Goal: Information Seeking & Learning: Learn about a topic

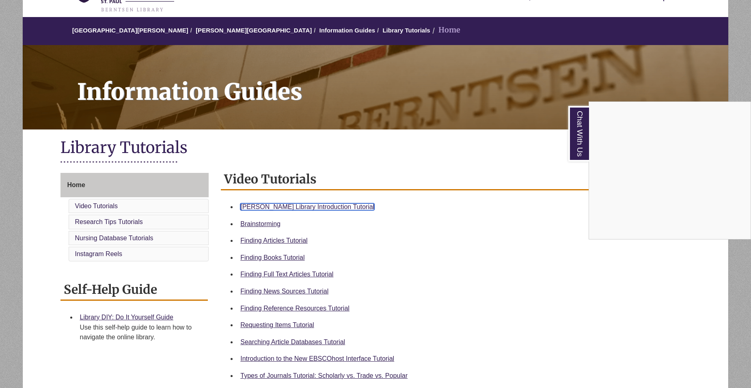
scroll to position [49, 0]
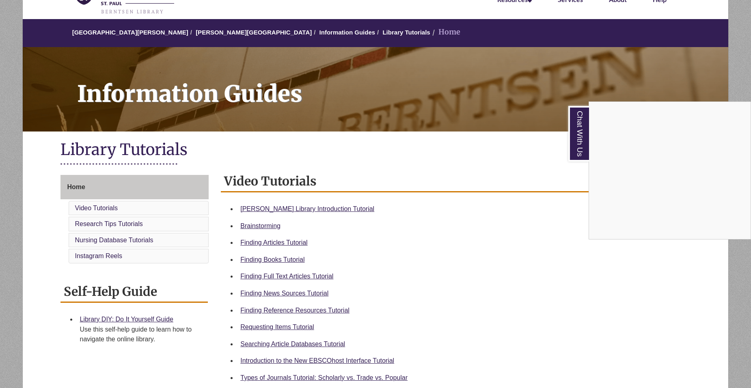
click at [113, 321] on div "Chat With Us" at bounding box center [375, 194] width 751 height 388
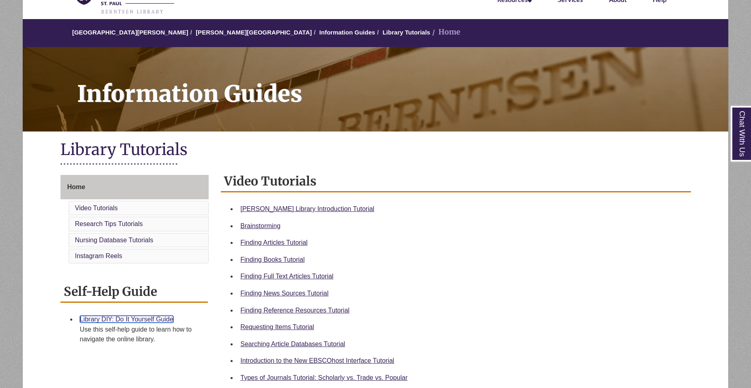
click at [114, 319] on link "Library DIY: Do It Yourself Guide" at bounding box center [126, 319] width 93 height 7
click at [293, 206] on link "[PERSON_NAME] Library Introduction Tutorial" at bounding box center [307, 208] width 134 height 7
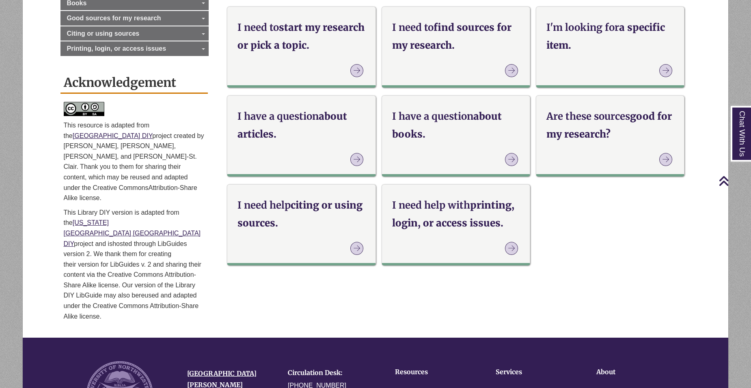
scroll to position [41, 0]
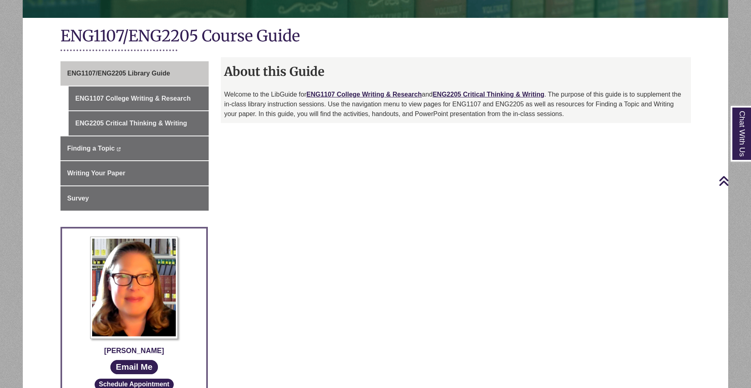
scroll to position [162, 0]
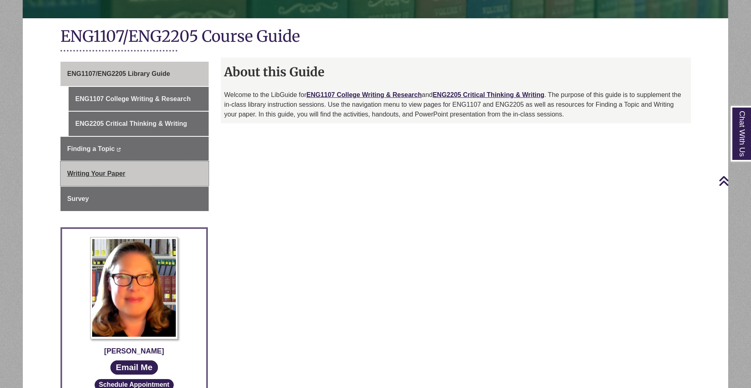
click at [126, 174] on link "Writing Your Paper" at bounding box center [135, 174] width 149 height 24
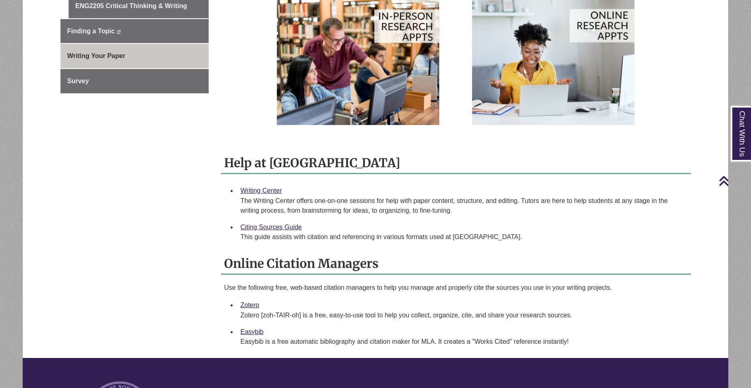
scroll to position [162, 0]
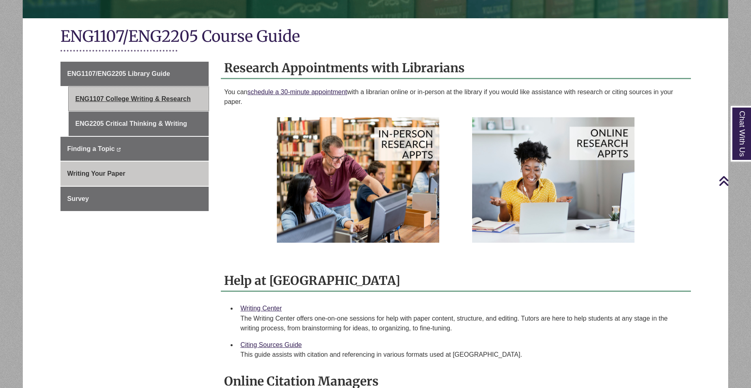
click at [184, 104] on link "ENG1107 College Writing & Research" at bounding box center [139, 99] width 140 height 24
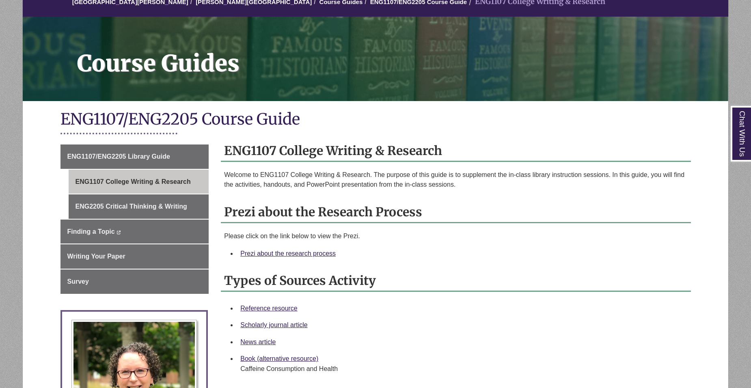
scroll to position [81, 0]
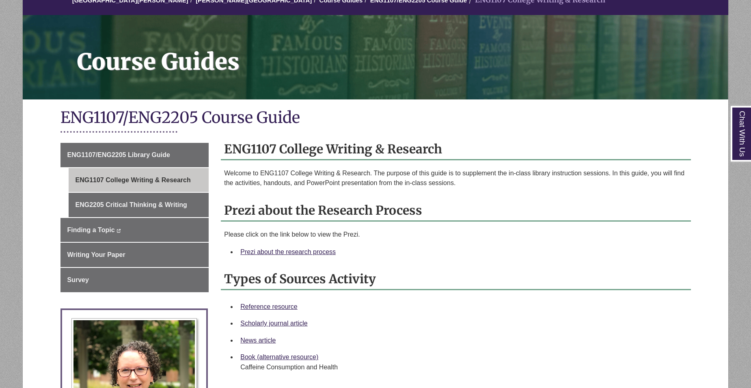
click at [272, 244] on li "Prezi about the research process" at bounding box center [462, 252] width 450 height 17
click at [280, 249] on link "Prezi about the research process" at bounding box center [287, 252] width 95 height 7
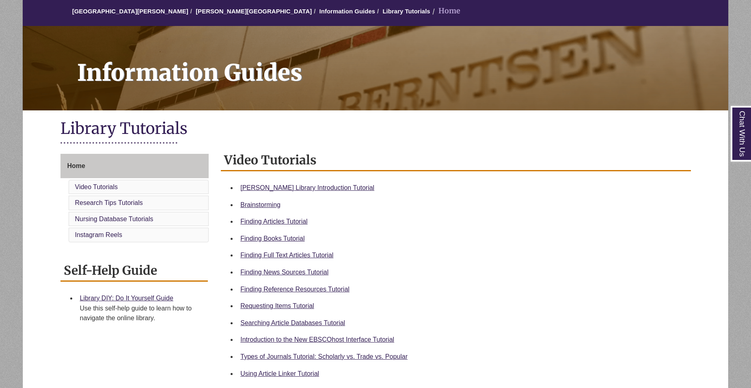
scroll to position [81, 0]
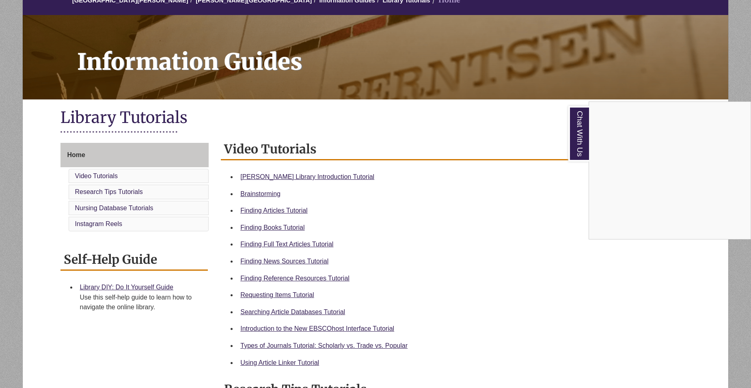
click at [295, 278] on div "Chat With Us" at bounding box center [375, 194] width 751 height 388
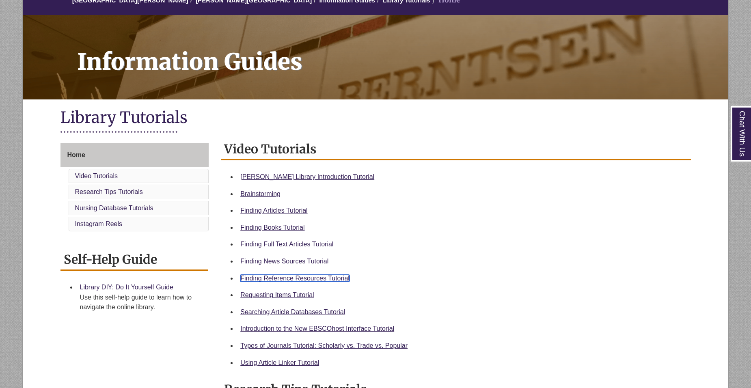
click at [295, 278] on link "Finding Reference Resources Tutorial" at bounding box center [294, 278] width 109 height 7
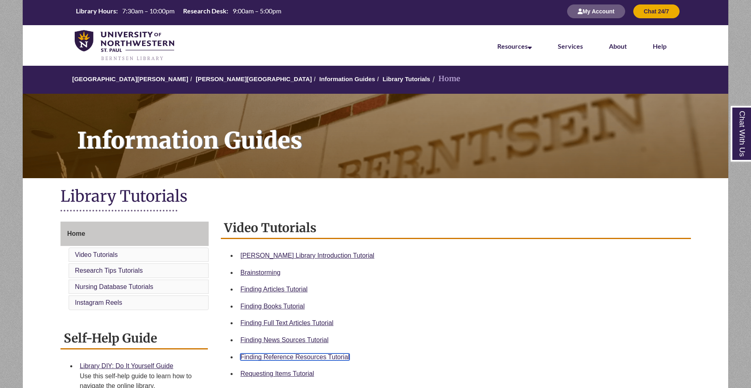
scroll to position [0, 0]
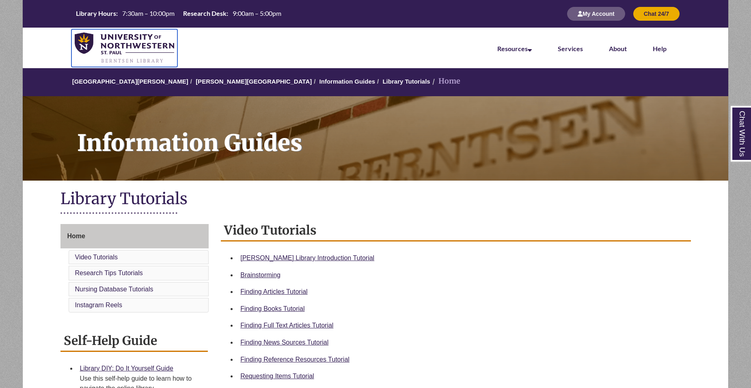
click at [145, 46] on img at bounding box center [124, 48] width 99 height 32
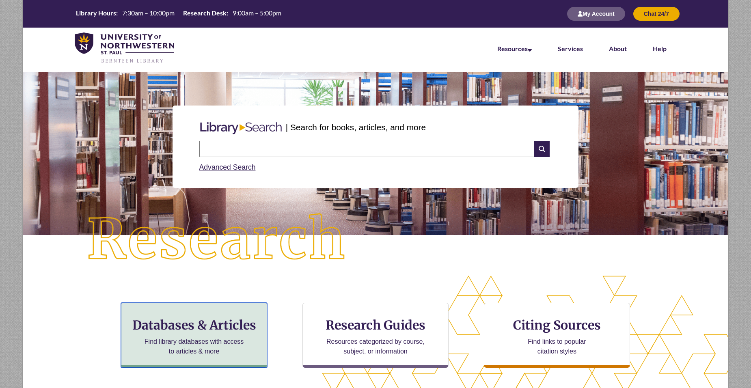
click at [243, 322] on h3 "Databases & Articles" at bounding box center [194, 325] width 132 height 15
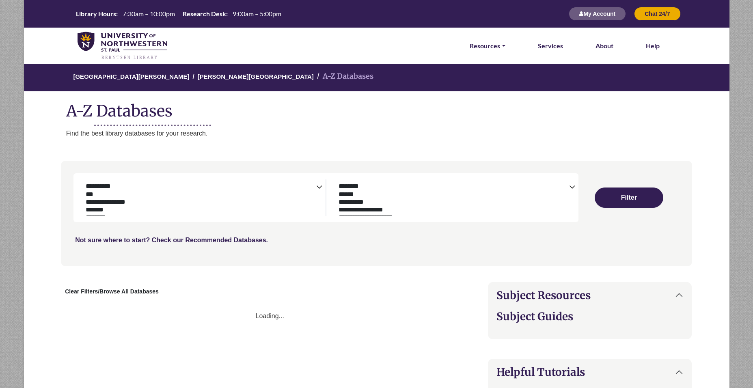
select select "Database Subject Filter"
select select "Database Types Filter"
select select "Database Subject Filter"
select select "Database Types Filter"
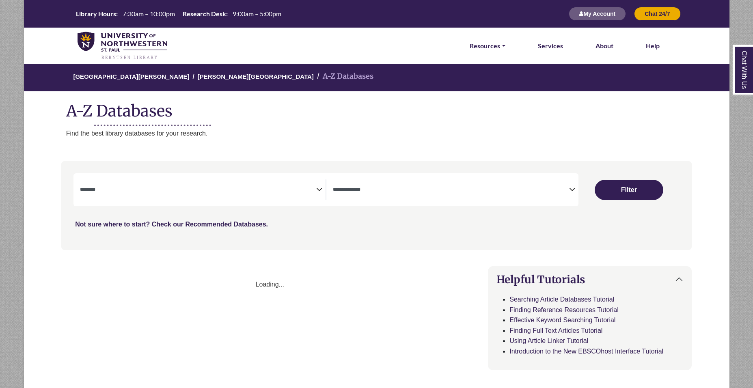
select select "Database Subject Filter"
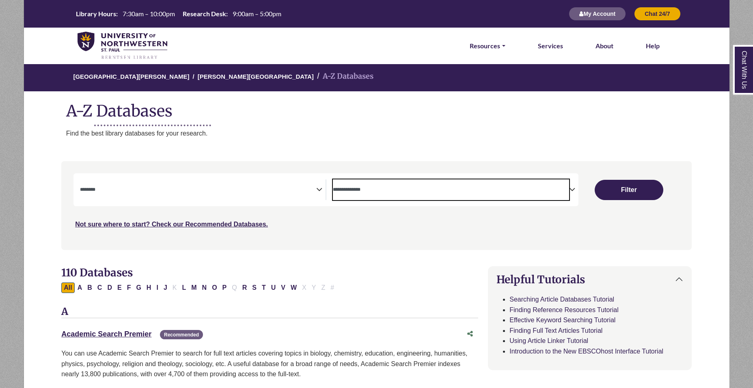
click at [446, 193] on textarea "Search" at bounding box center [451, 190] width 236 height 6
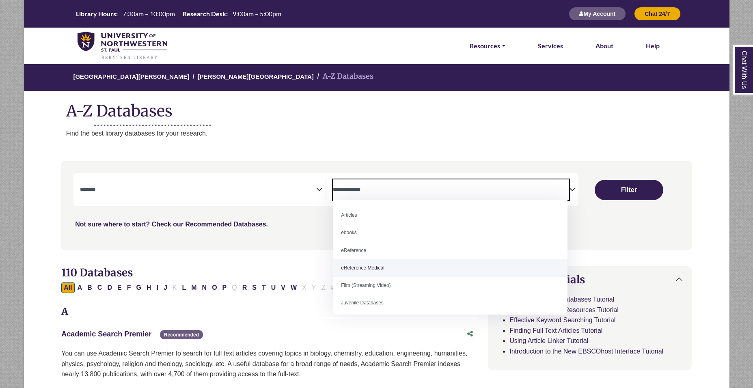
select select "*****"
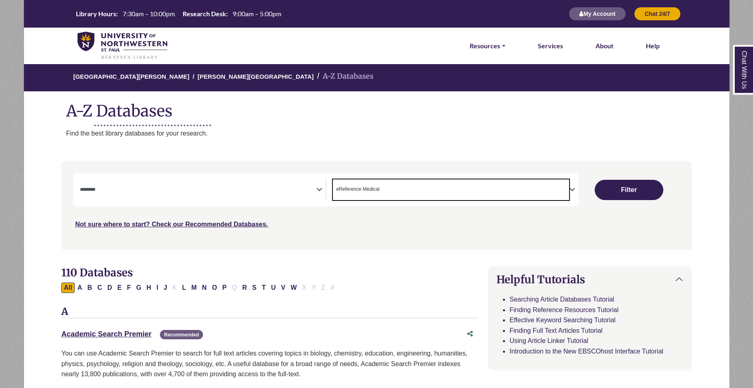
scroll to position [24, 0]
click at [648, 186] on button "Filter" at bounding box center [629, 190] width 69 height 20
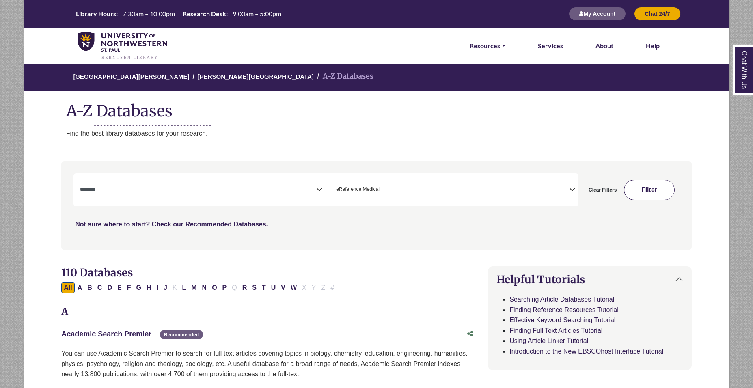
select select "Database Subject Filter"
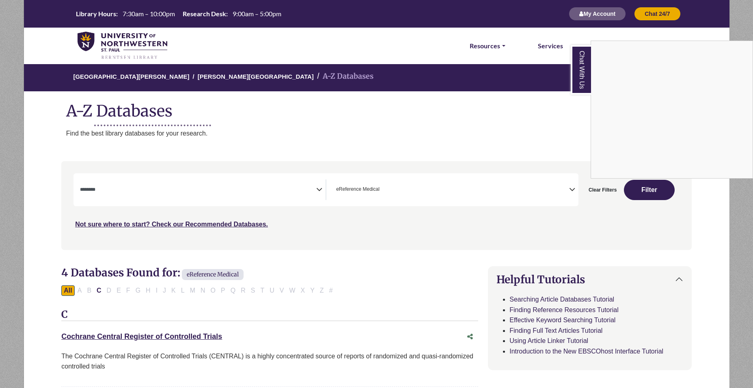
click at [471, 188] on div "Chat With Us" at bounding box center [376, 194] width 753 height 388
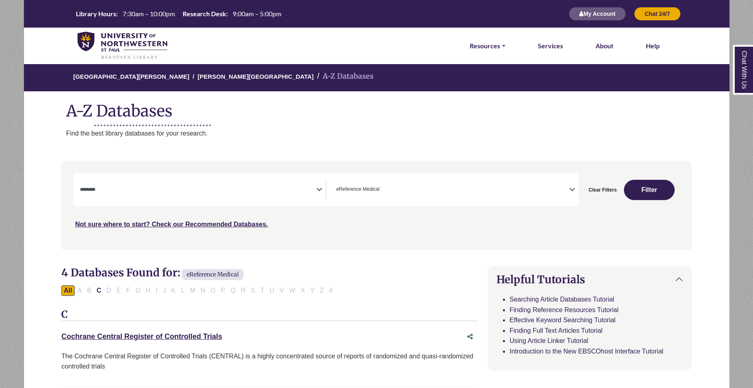
click at [227, 190] on textarea "Search" at bounding box center [198, 190] width 236 height 6
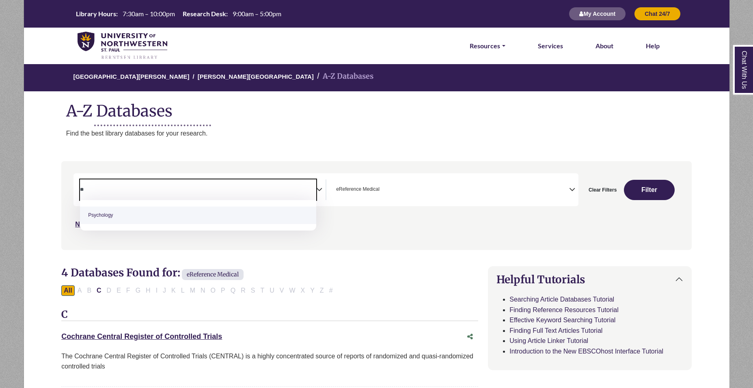
type textarea "**"
select select "*****"
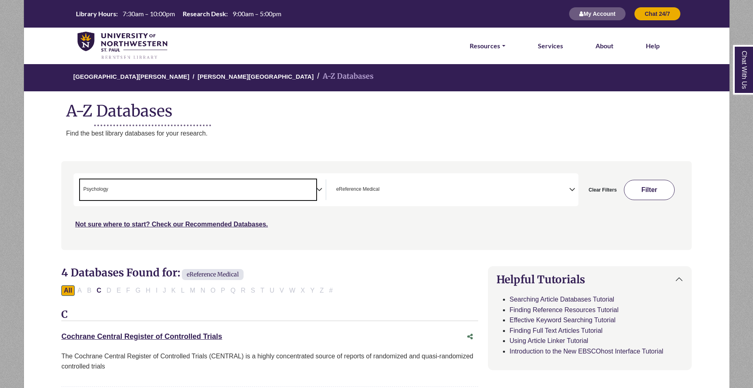
click at [644, 183] on button "Filter" at bounding box center [649, 190] width 51 height 20
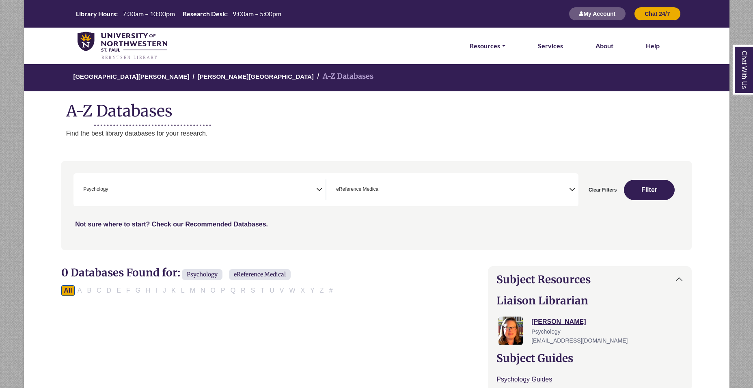
click at [455, 196] on span "× eReference Medical" at bounding box center [451, 189] width 236 height 21
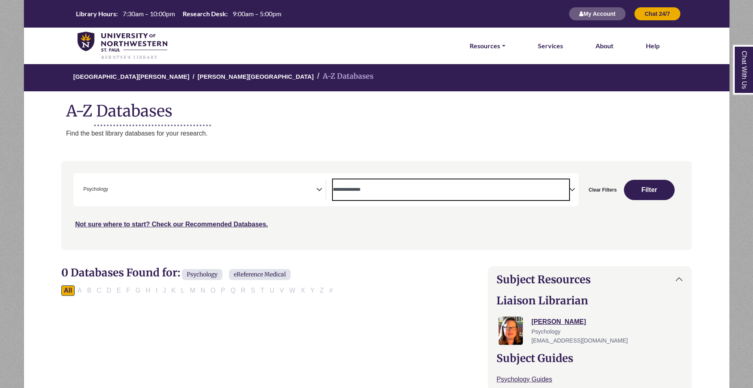
click at [455, 192] on textarea "Search" at bounding box center [451, 190] width 236 height 6
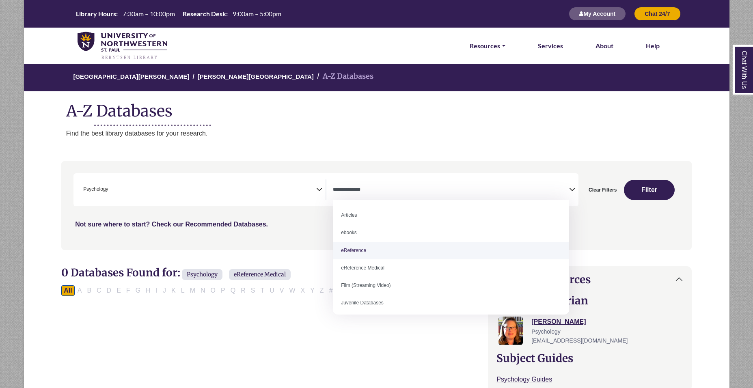
select select "*****"
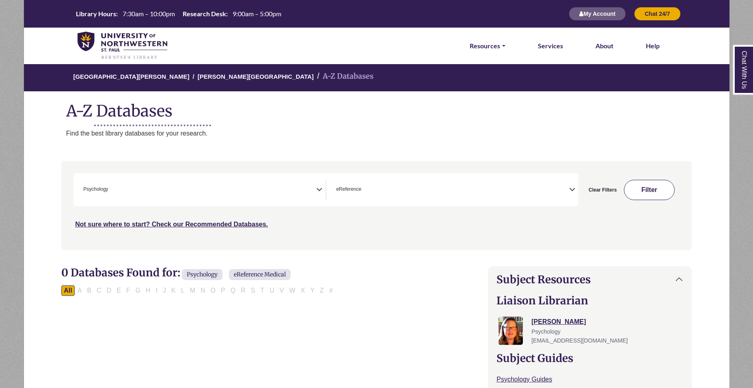
click at [659, 187] on button "Filter" at bounding box center [649, 190] width 51 height 20
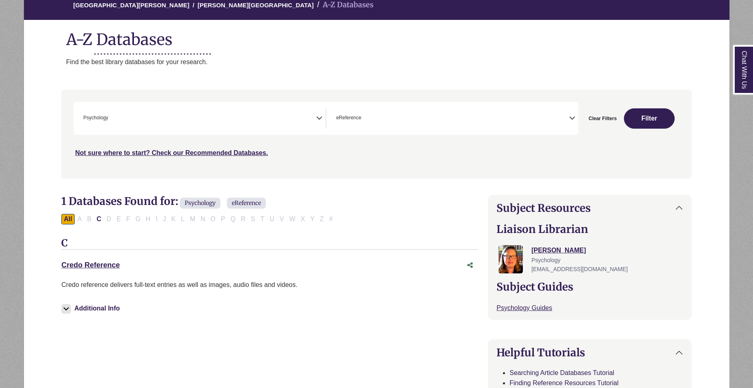
scroll to position [81, 0]
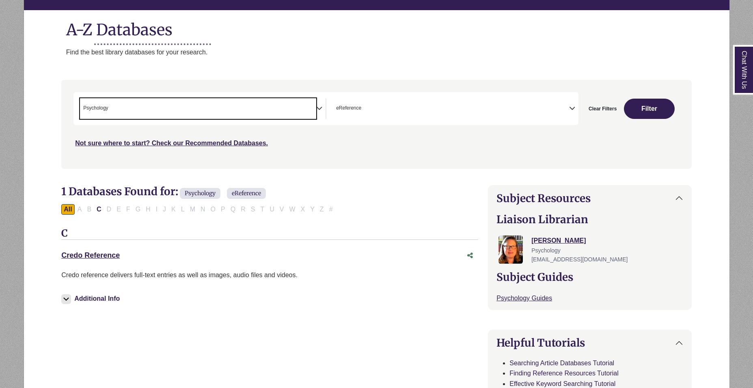
click at [242, 105] on span "× Psychology" at bounding box center [198, 108] width 236 height 21
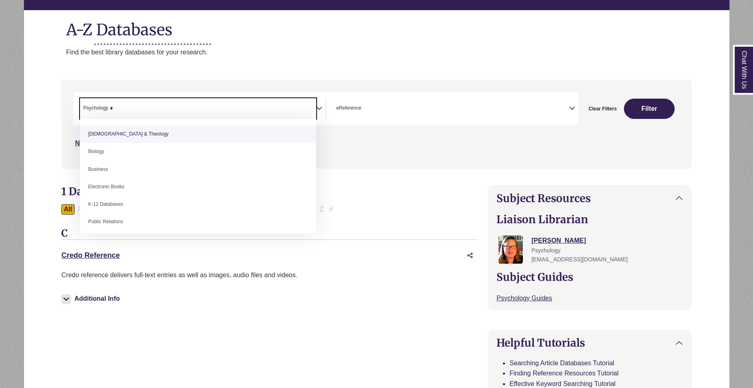
type textarea "*"
drag, startPoint x: 238, startPoint y: 105, endPoint x: 121, endPoint y: 106, distance: 116.1
click at [121, 106] on span "× Psychology *" at bounding box center [198, 108] width 236 height 21
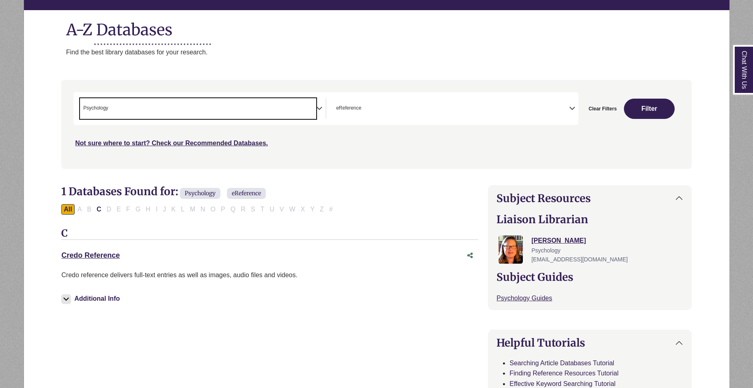
click at [154, 109] on span "× Psychology" at bounding box center [198, 108] width 236 height 21
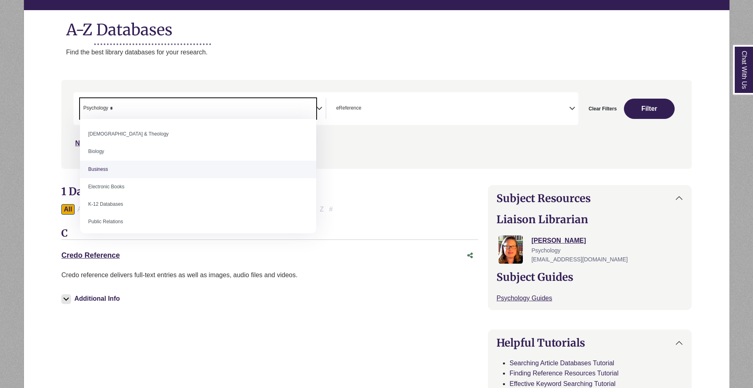
type textarea "*"
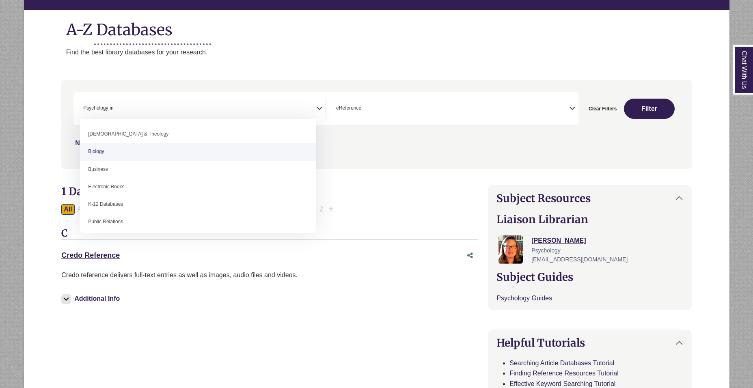
select select "*****"
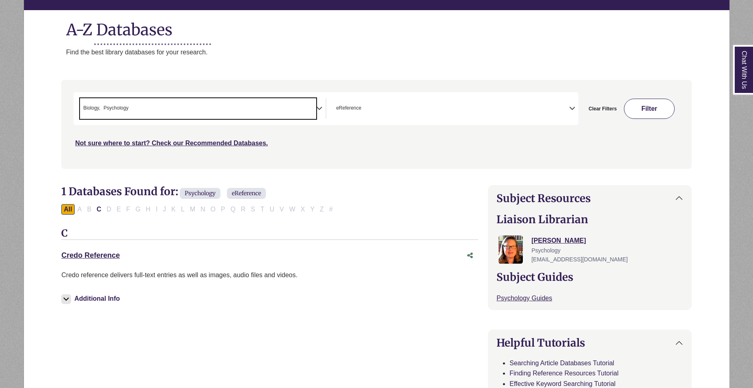
click at [665, 107] on button "Filter" at bounding box center [649, 109] width 51 height 20
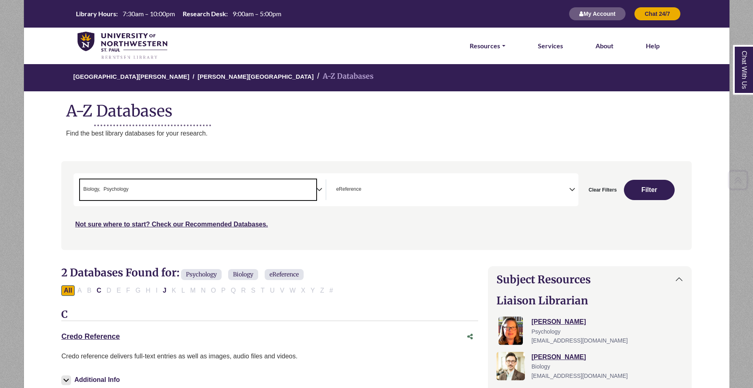
click at [166, 193] on span "× Biology × Psychology" at bounding box center [198, 189] width 236 height 21
click at [636, 179] on div "Clear Filters Filter" at bounding box center [629, 189] width 101 height 33
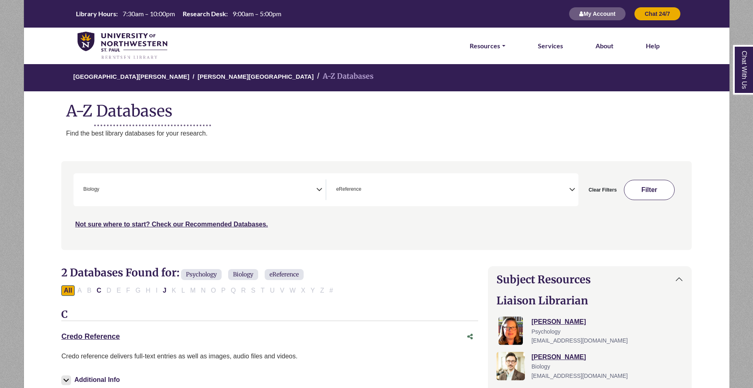
click at [640, 188] on button "Filter" at bounding box center [649, 190] width 51 height 20
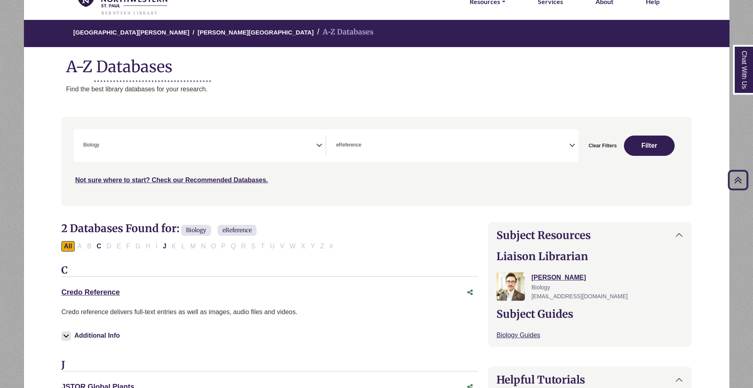
scroll to position [41, 0]
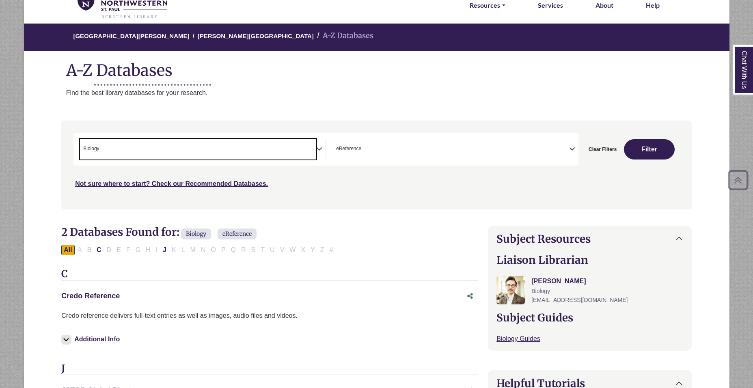
click at [212, 147] on span "× Biology" at bounding box center [198, 149] width 236 height 21
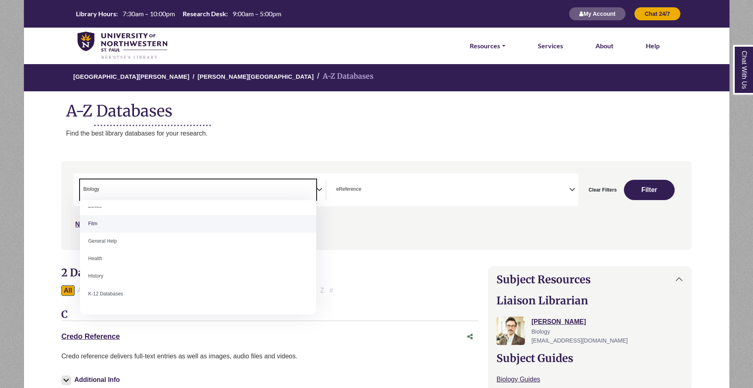
scroll to position [365, 0]
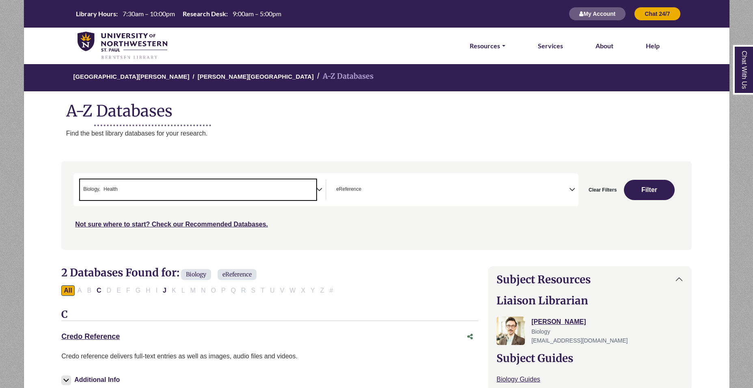
click at [102, 193] on span "× Biology × Health" at bounding box center [198, 189] width 236 height 21
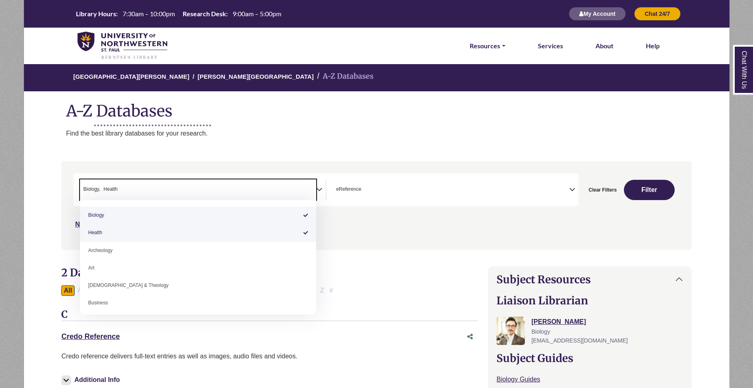
select select "*****"
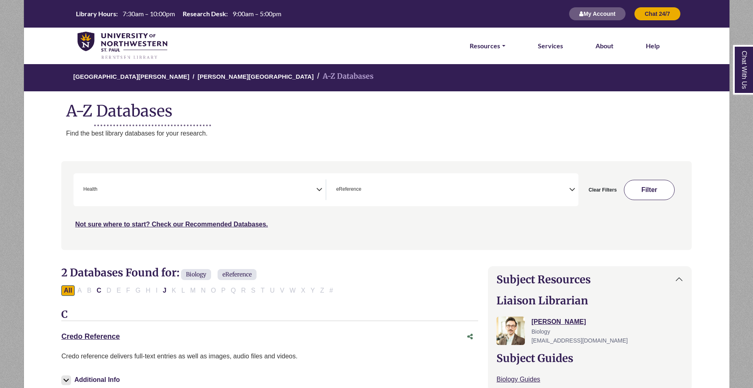
click at [626, 192] on button "Filter" at bounding box center [649, 190] width 51 height 20
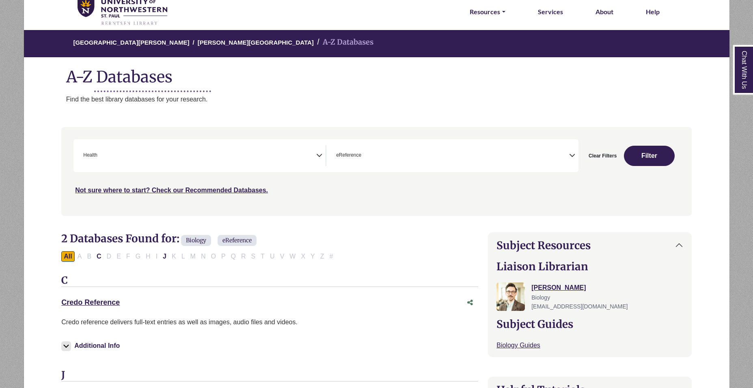
scroll to position [81, 0]
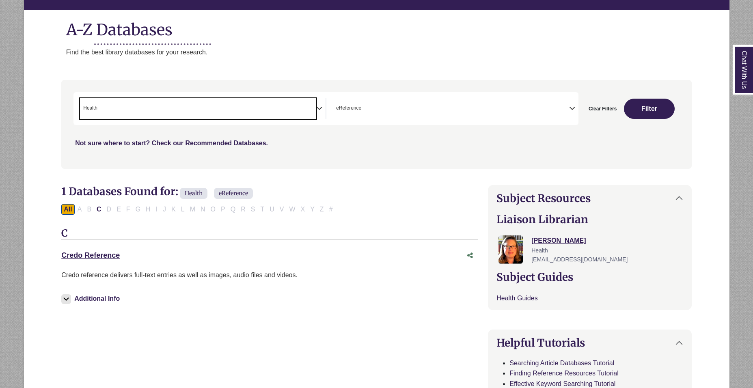
click at [223, 114] on span "× Health" at bounding box center [198, 108] width 236 height 21
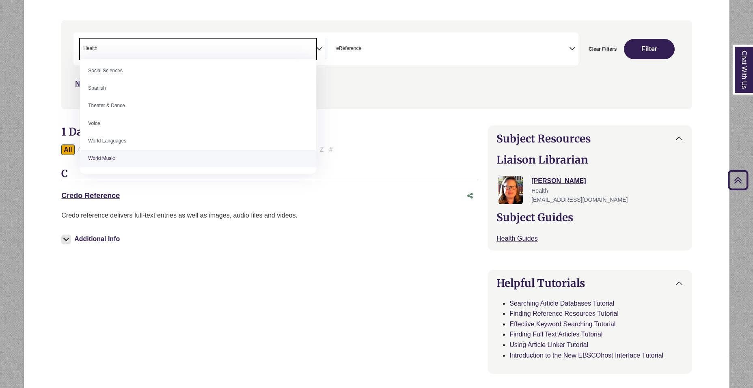
scroll to position [41, 0]
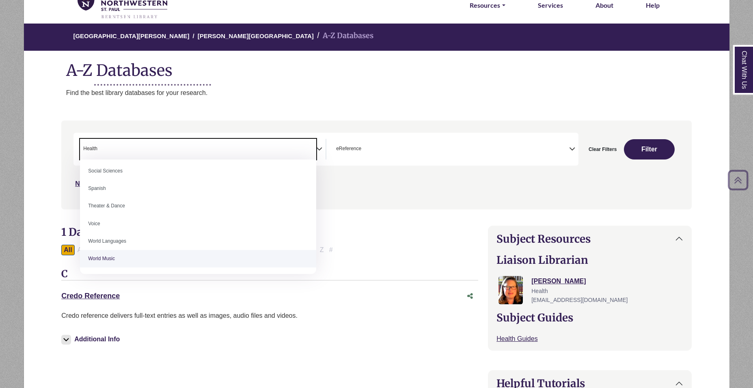
click at [442, 166] on div "***" at bounding box center [376, 161] width 606 height 56
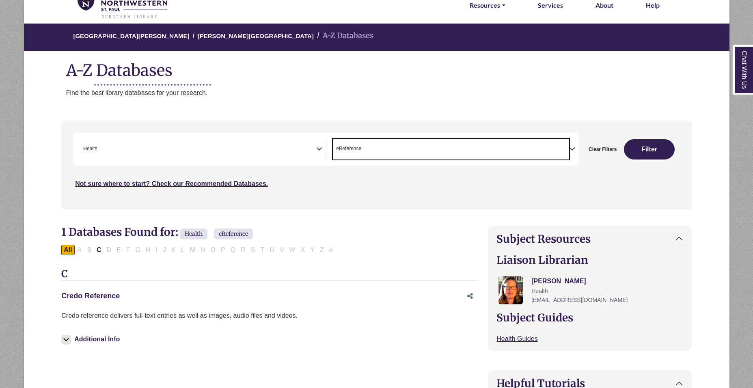
click at [447, 151] on span "× eReference" at bounding box center [451, 149] width 236 height 21
click at [388, 145] on span "eReference Medical" at bounding box center [387, 149] width 43 height 8
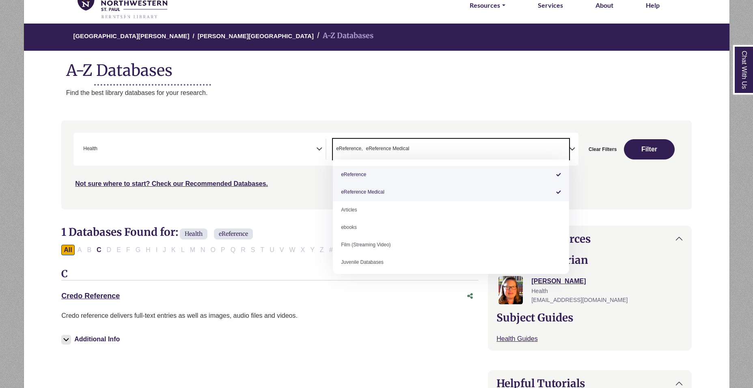
select select "*****"
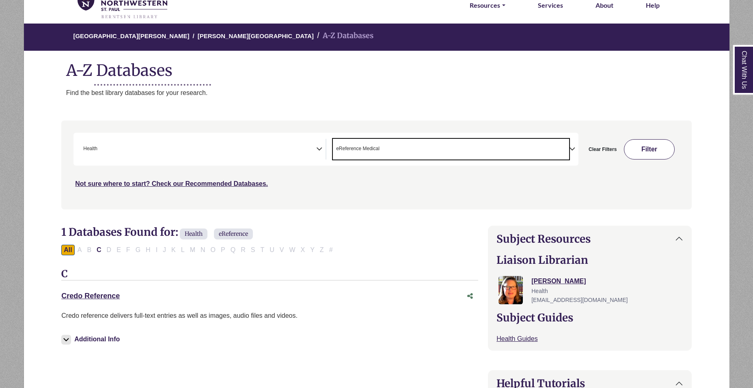
click at [667, 153] on button "Filter" at bounding box center [649, 149] width 51 height 20
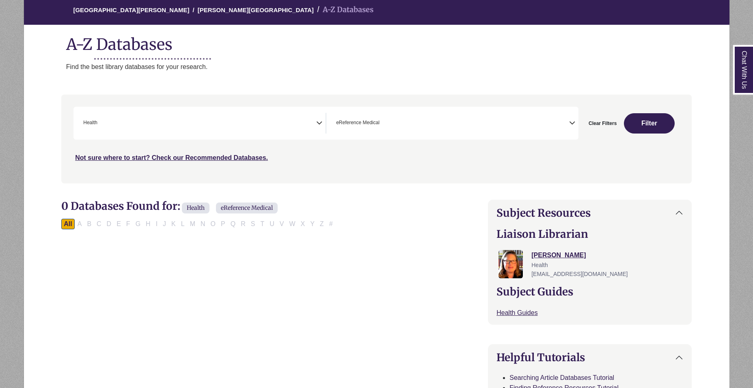
scroll to position [81, 0]
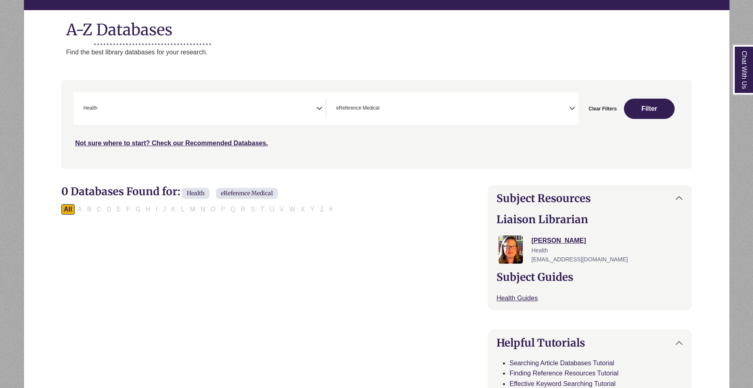
click at [216, 115] on span "× Health" at bounding box center [198, 108] width 236 height 21
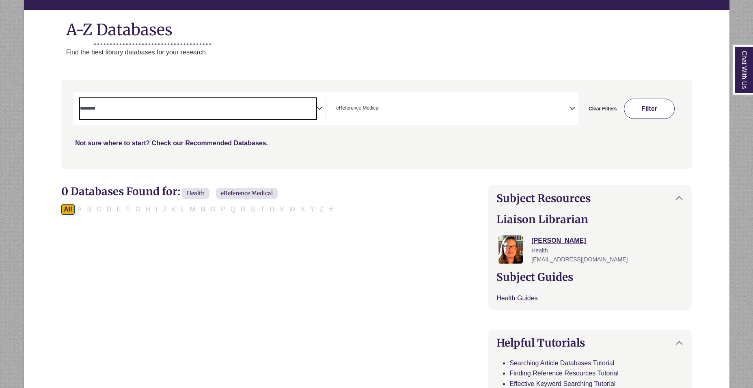
click at [651, 109] on button "Filter" at bounding box center [649, 109] width 51 height 20
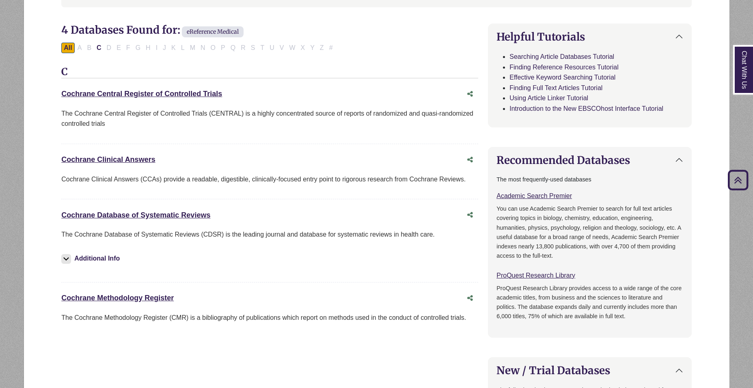
scroll to position [244, 0]
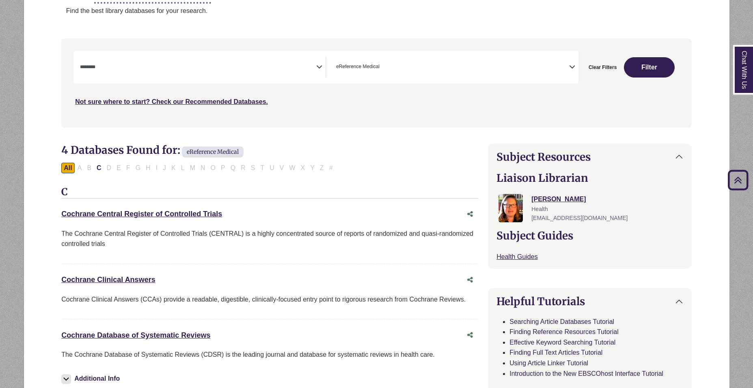
scroll to position [81, 0]
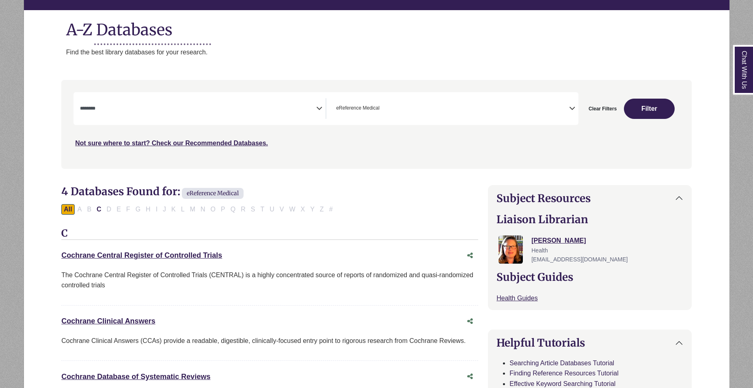
select select "*****"
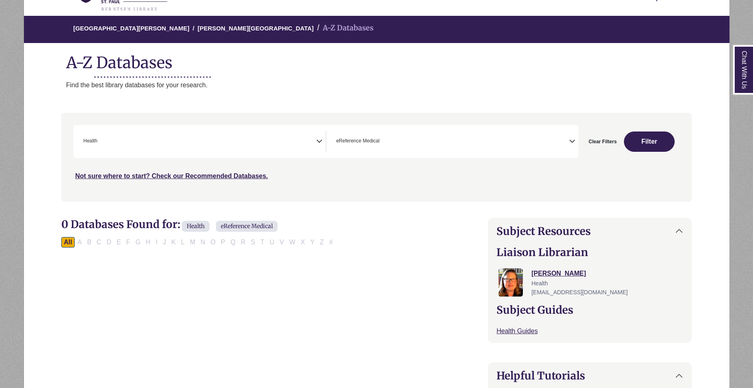
scroll to position [0, 0]
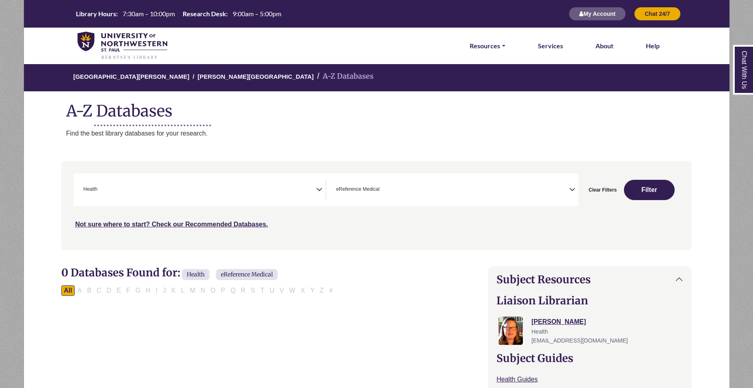
click at [137, 45] on img at bounding box center [123, 46] width 90 height 28
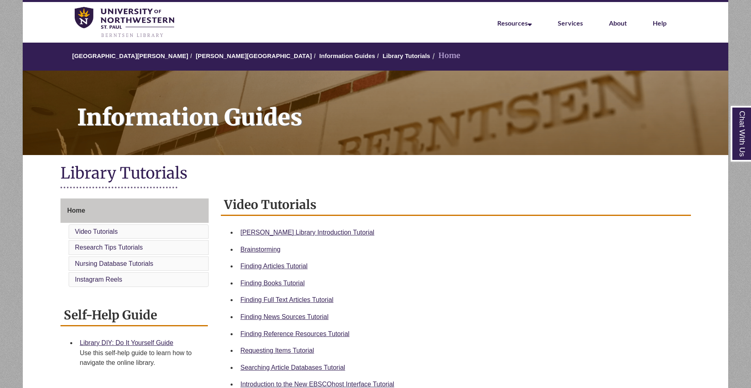
scroll to position [81, 0]
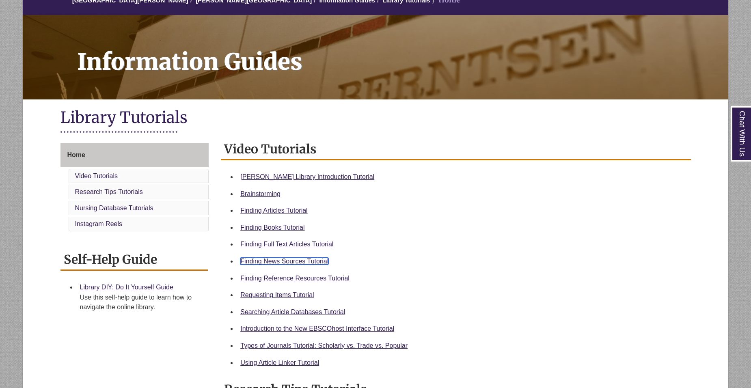
click at [301, 260] on link "Finding News Sources Tutorial" at bounding box center [284, 261] width 88 height 7
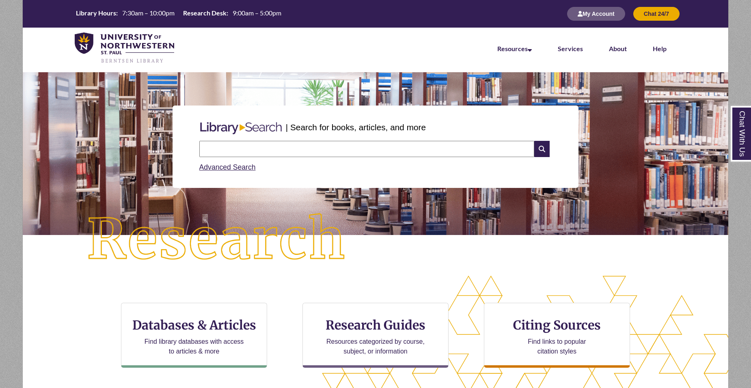
click at [283, 149] on input "text" at bounding box center [366, 149] width 335 height 16
type input "**********"
click at [0, 0] on div "Chat With Us" at bounding box center [0, 0] width 0 height 0
